Goal: Task Accomplishment & Management: Complete application form

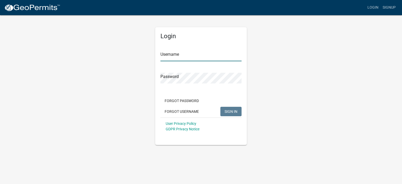
click at [163, 54] on input "Username" at bounding box center [201, 56] width 81 height 11
type input "[EMAIL_ADDRESS][DOMAIN_NAME]"
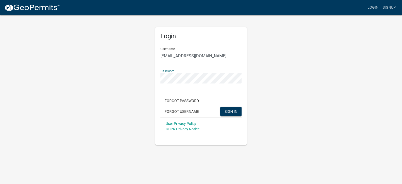
click at [220, 107] on button "SIGN IN" at bounding box center [230, 111] width 21 height 9
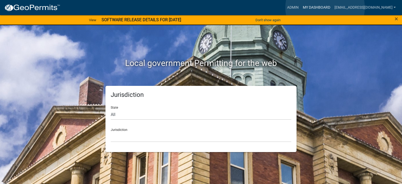
click at [325, 8] on link "My Dashboard" at bounding box center [317, 8] width 32 height 10
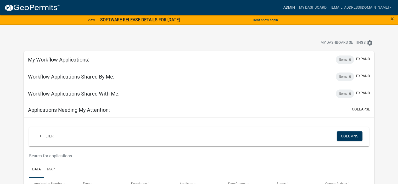
click at [297, 8] on link "Admin" at bounding box center [289, 8] width 16 height 10
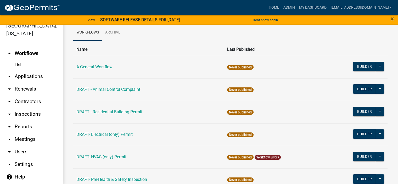
scroll to position [6, 0]
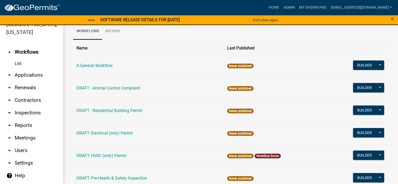
click at [31, 73] on link "arrow_drop_down Applications" at bounding box center [31, 75] width 63 height 13
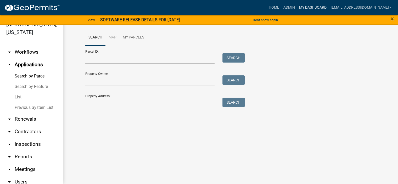
click at [329, 9] on link "My Dashboard" at bounding box center [313, 8] width 32 height 10
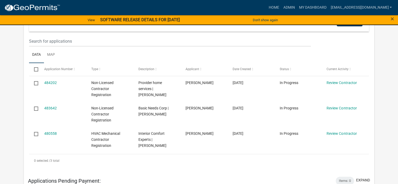
scroll to position [128, 0]
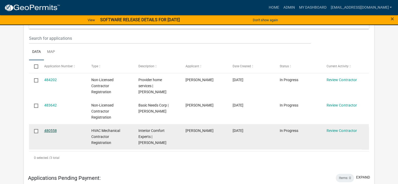
click at [49, 130] on link "480558" at bounding box center [50, 131] width 13 height 4
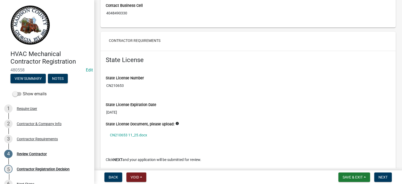
scroll to position [358, 0]
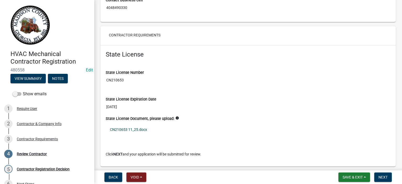
click at [135, 128] on link "CN210653 11_25.docx" at bounding box center [248, 130] width 285 height 12
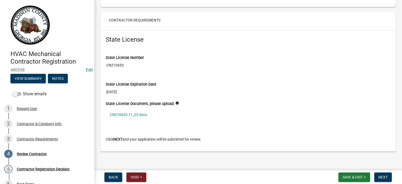
scroll to position [374, 0]
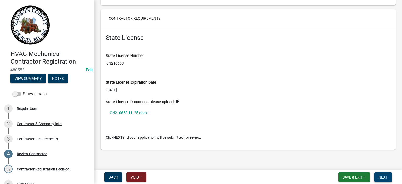
click at [387, 177] on span "Next" at bounding box center [383, 177] width 9 height 4
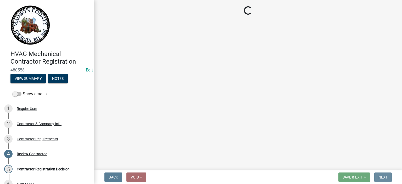
scroll to position [0, 0]
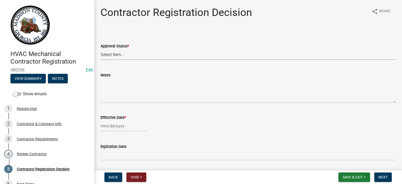
click at [119, 51] on select "Select Item... Approved Denied" at bounding box center [248, 54] width 295 height 11
click at [101, 49] on select "Select Item... Approved Denied" at bounding box center [248, 54] width 295 height 11
select select "4b86b809-39dd-4c68-9f3d-fdb3e7050482"
click at [112, 128] on div at bounding box center [125, 126] width 48 height 11
select select "10"
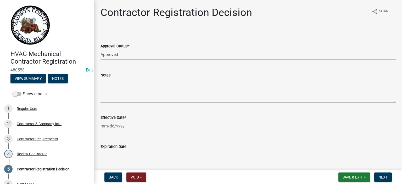
select select "2025"
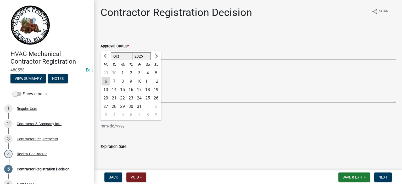
click at [105, 81] on div "6" at bounding box center [106, 81] width 8 height 8
type input "[DATE]"
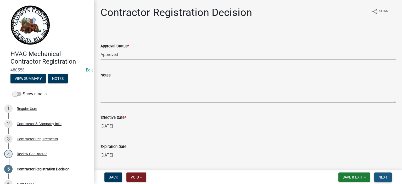
click at [380, 174] on button "Next" at bounding box center [383, 177] width 18 height 9
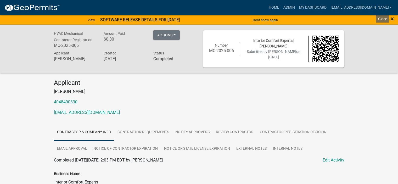
click at [392, 18] on span "×" at bounding box center [392, 18] width 3 height 7
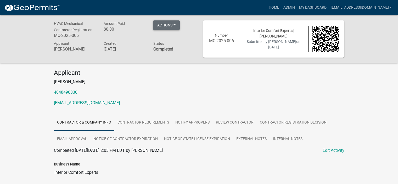
click at [170, 25] on button "Actions" at bounding box center [166, 24] width 27 height 9
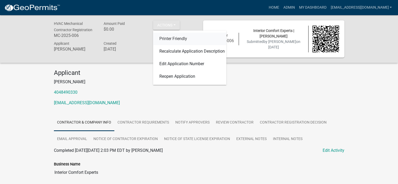
click at [175, 39] on link "Printer Friendly" at bounding box center [189, 39] width 73 height 13
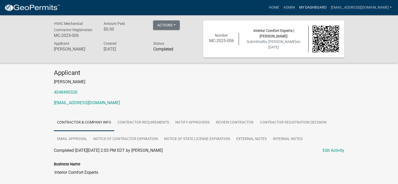
click at [329, 8] on link "My Dashboard" at bounding box center [313, 8] width 32 height 10
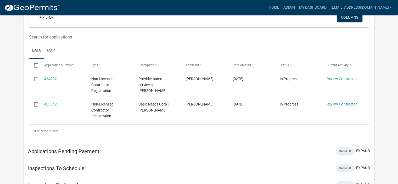
scroll to position [131, 0]
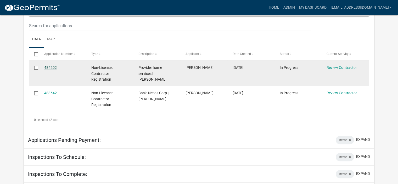
click at [50, 67] on link "484202" at bounding box center [50, 67] width 13 height 4
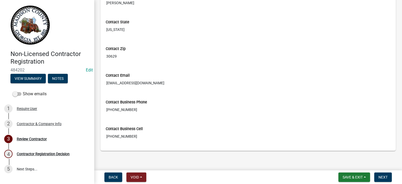
scroll to position [230, 0]
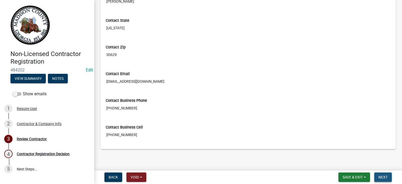
drag, startPoint x: 385, startPoint y: 177, endPoint x: 378, endPoint y: 168, distance: 11.0
click at [385, 177] on span "Next" at bounding box center [383, 177] width 9 height 4
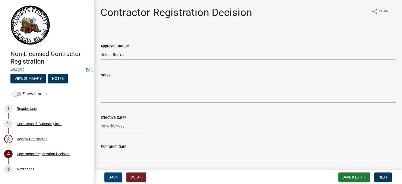
click at [113, 174] on button "Back" at bounding box center [113, 177] width 18 height 9
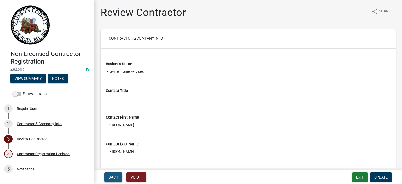
click at [113, 179] on span "Back" at bounding box center [113, 177] width 9 height 4
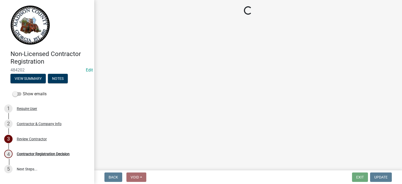
select select "GA"
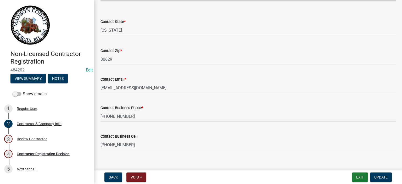
scroll to position [230, 0]
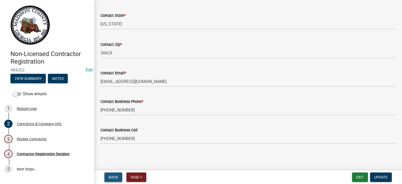
click at [114, 175] on span "Back" at bounding box center [113, 177] width 9 height 4
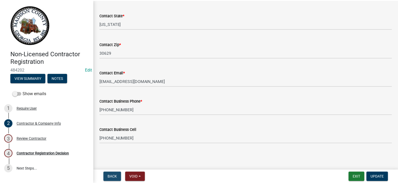
scroll to position [0, 0]
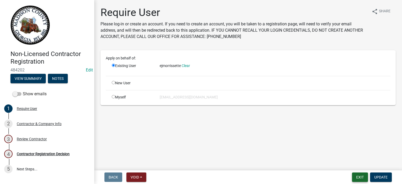
click at [359, 178] on button "Exit" at bounding box center [360, 177] width 16 height 9
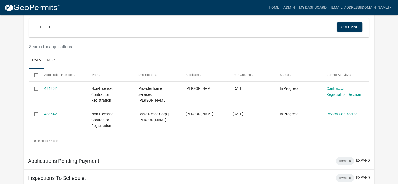
scroll to position [113, 0]
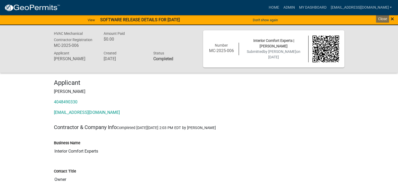
click at [393, 18] on span "×" at bounding box center [392, 18] width 3 height 7
